Goal: Check status: Check status

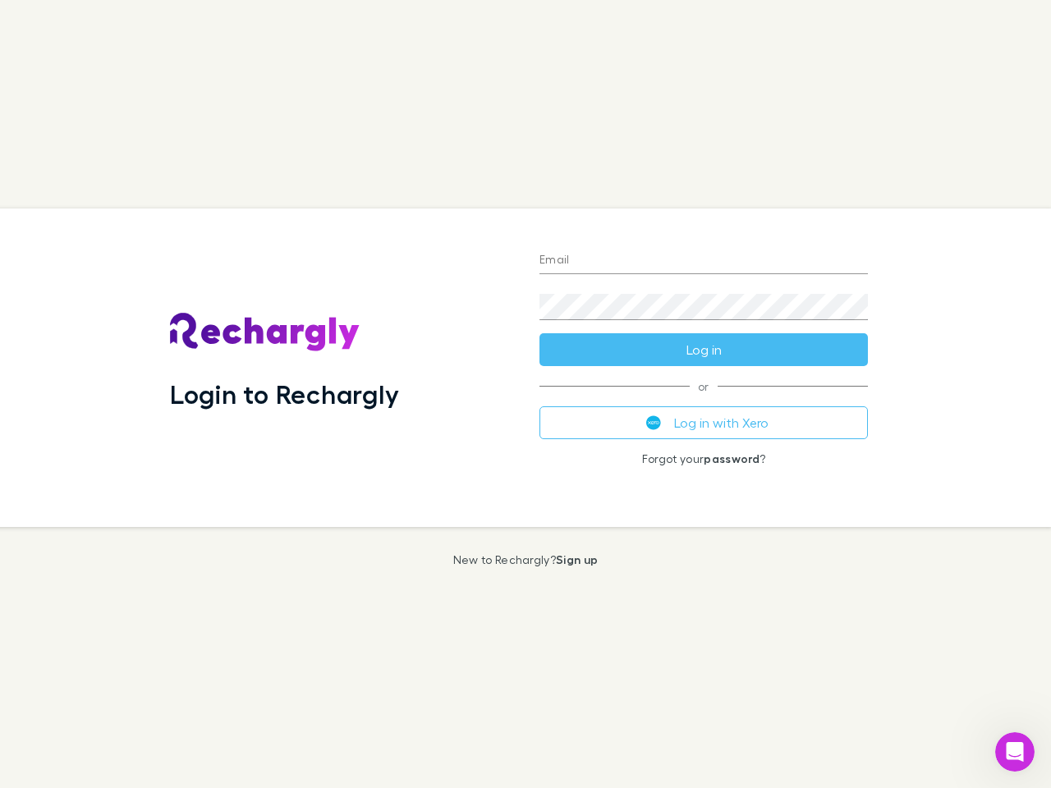
click at [525, 394] on div "Login to Rechargly" at bounding box center [341, 367] width 369 height 318
click at [703, 261] on input "Email" at bounding box center [703, 261] width 328 height 26
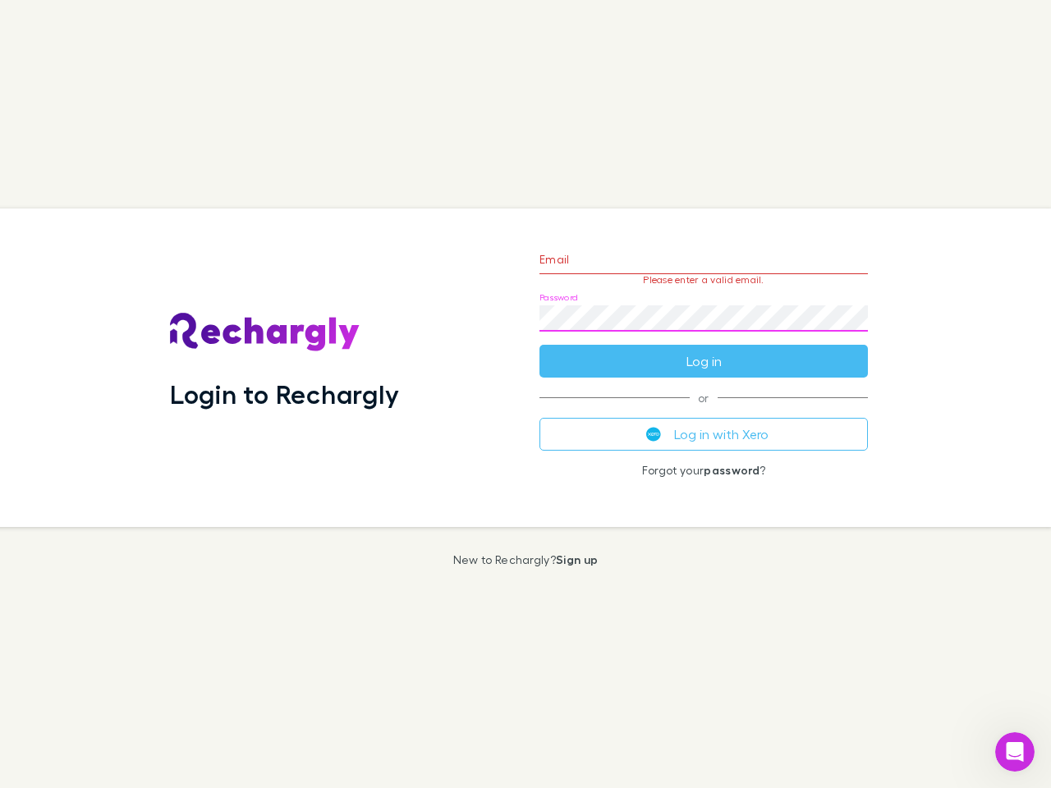
click at [703, 350] on form "Email Please enter a valid email. Password Log in" at bounding box center [703, 306] width 328 height 143
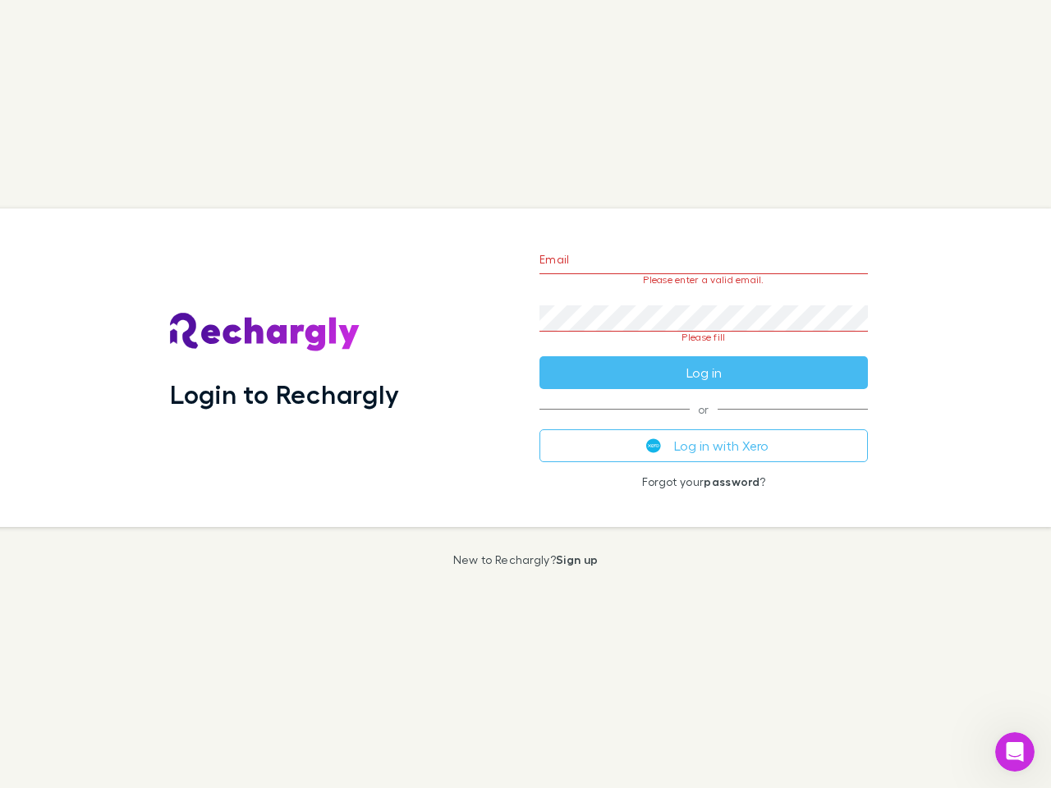
click at [703, 423] on div "Email Please enter a valid email. Password Please fill Log in or Log in with Xe…" at bounding box center [703, 367] width 355 height 318
click at [1015, 752] on icon "Open Intercom Messenger" at bounding box center [1014, 752] width 27 height 27
